Goal: Task Accomplishment & Management: Use online tool/utility

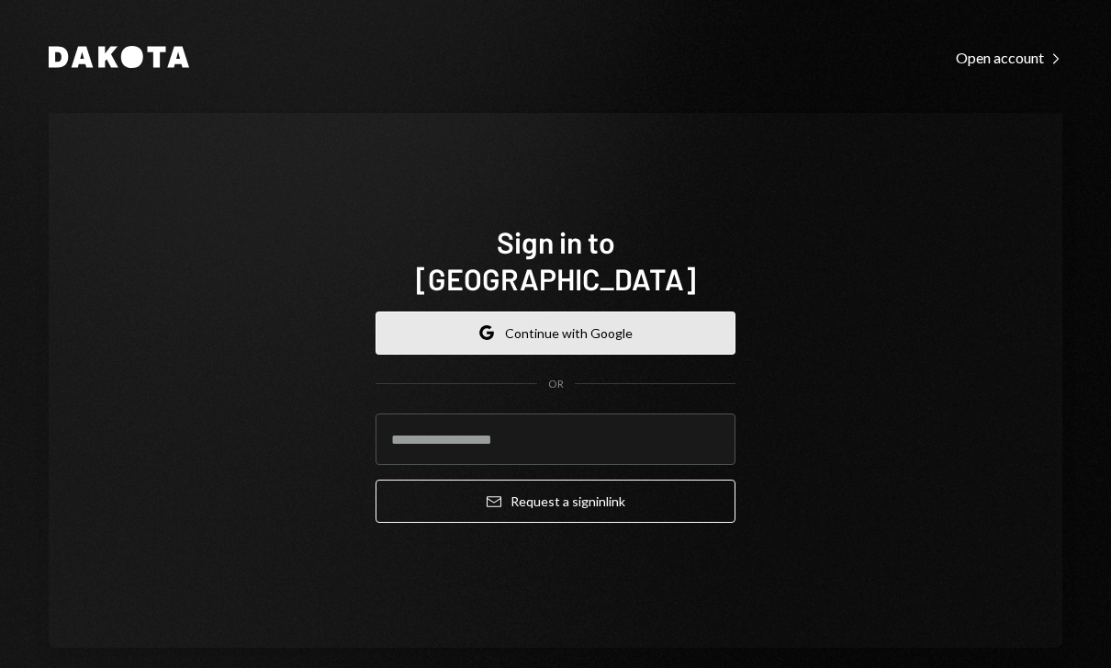
click at [582, 340] on button "Google Continue with Google" at bounding box center [556, 332] width 360 height 43
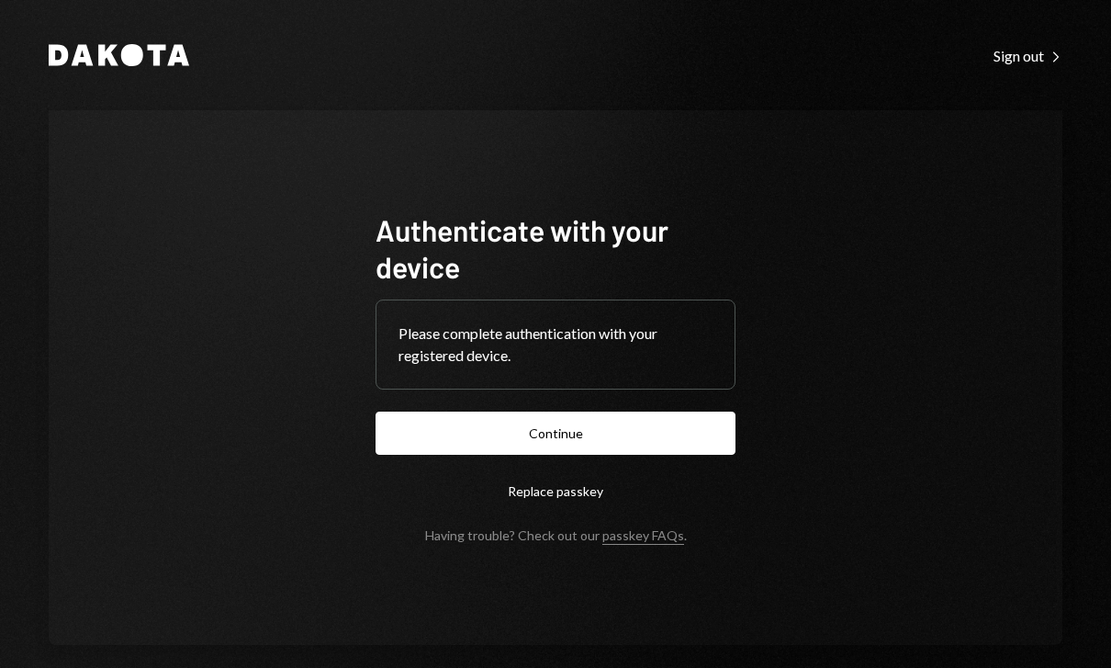
click at [553, 454] on button "Continue" at bounding box center [556, 432] width 360 height 43
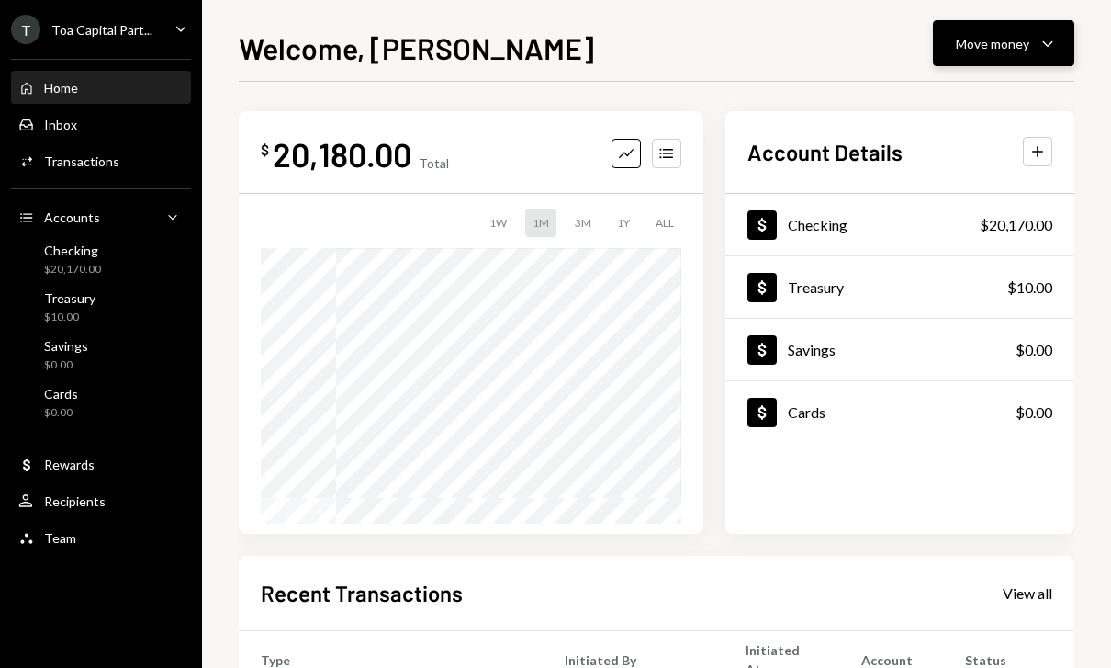
click at [980, 44] on div "Move money" at bounding box center [992, 43] width 73 height 19
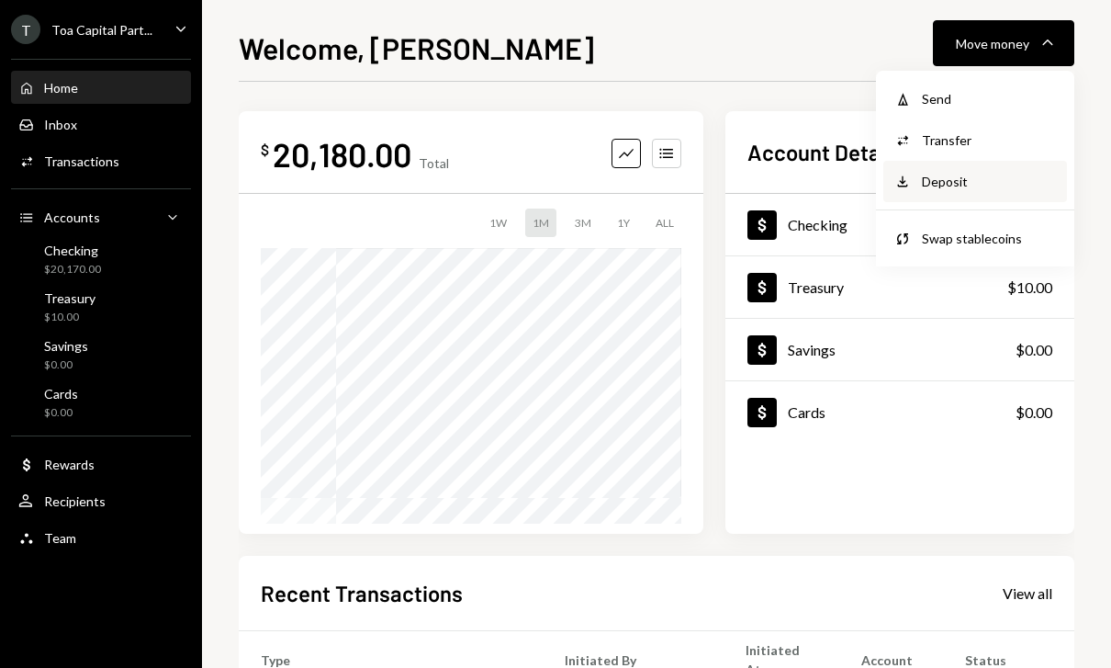
click at [949, 183] on div "Deposit" at bounding box center [989, 181] width 134 height 19
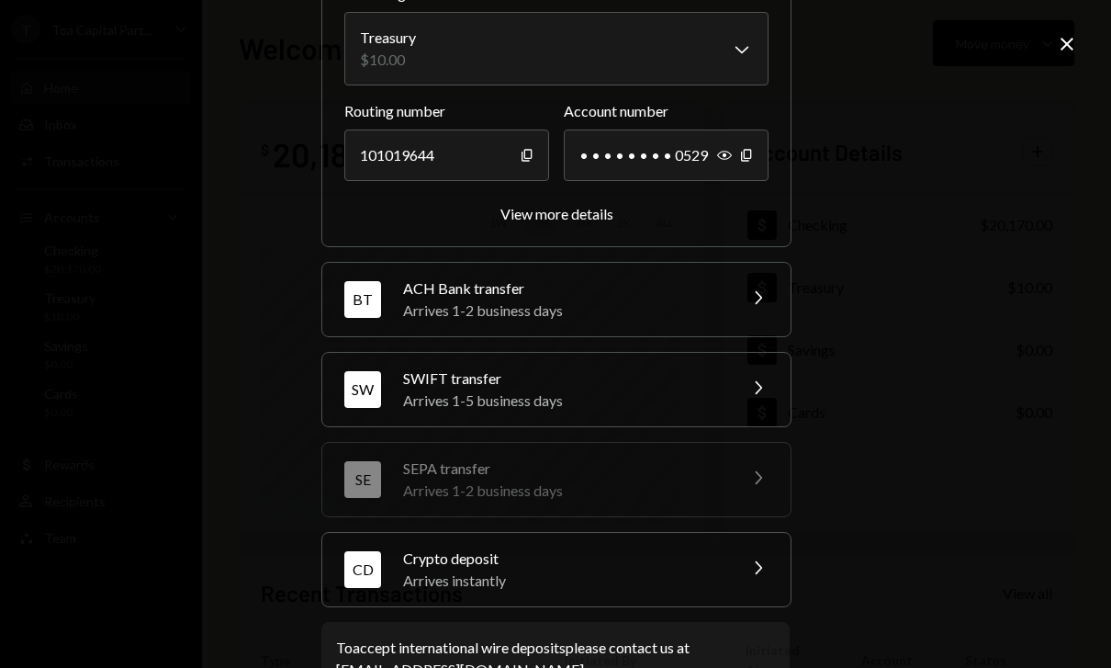
scroll to position [168, 0]
click at [578, 575] on div "Arrives instantly" at bounding box center [563, 582] width 321 height 22
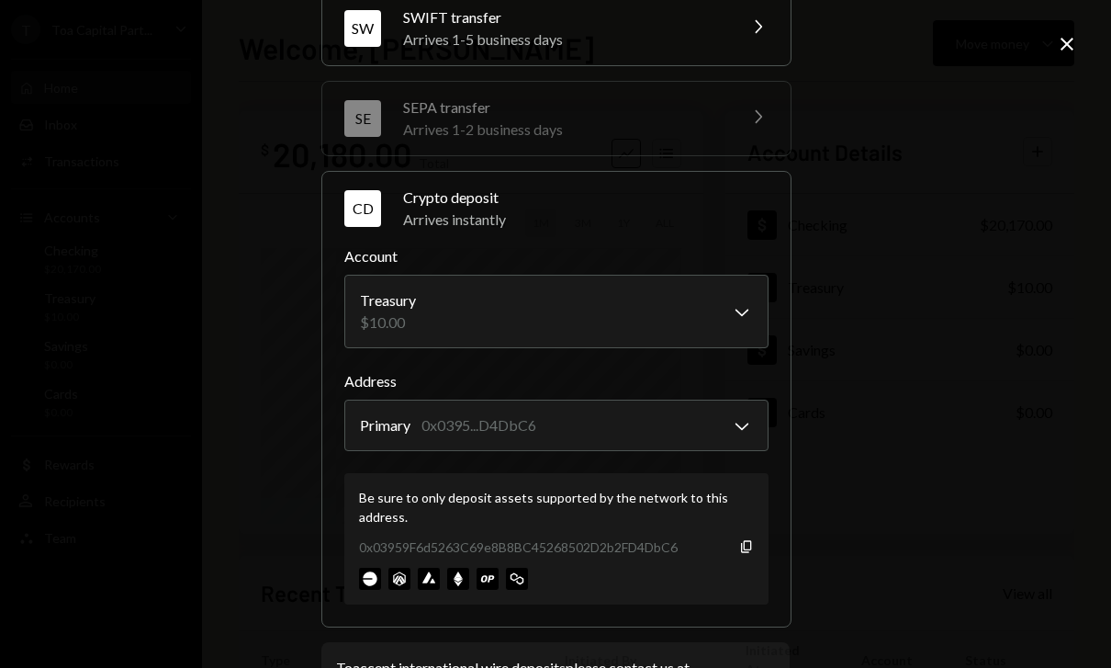
scroll to position [285, 0]
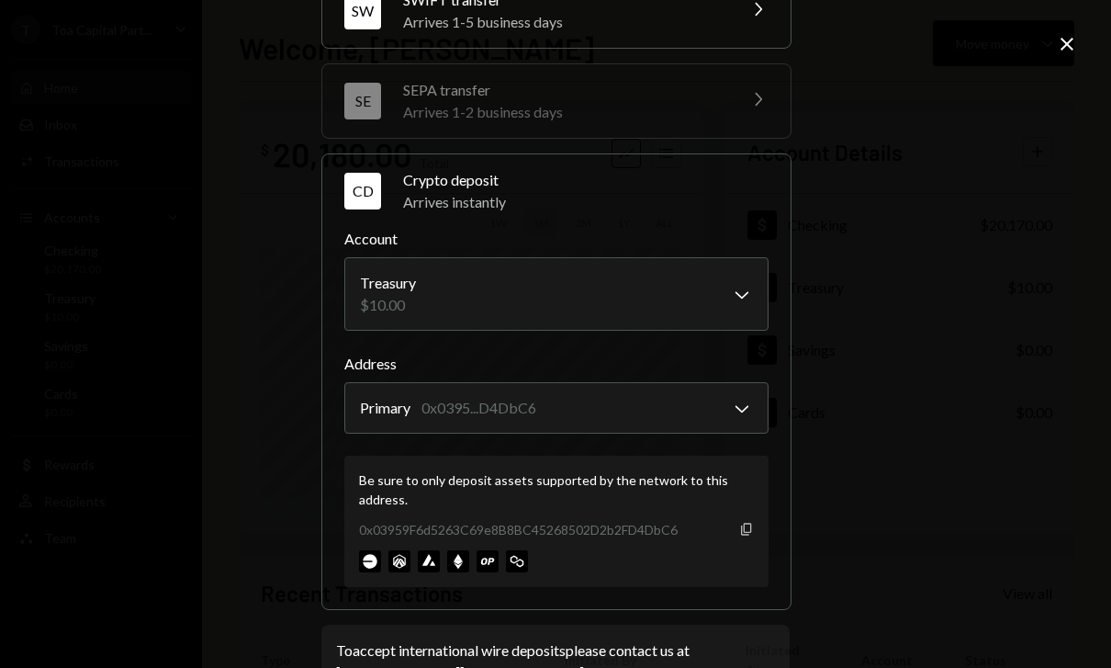
click at [742, 529] on icon "button" at bounding box center [746, 528] width 10 height 12
